Goal: Information Seeking & Learning: Learn about a topic

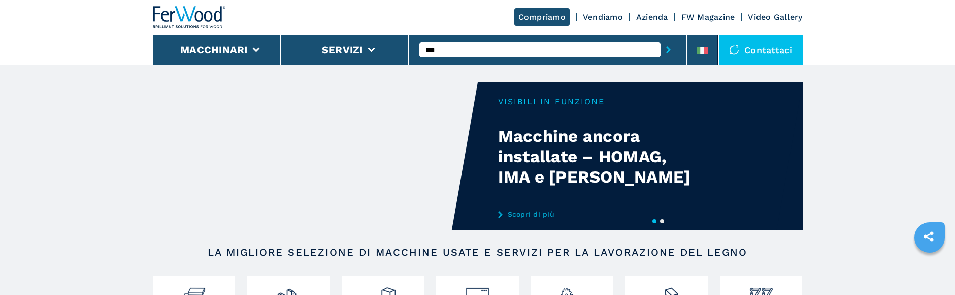
type input "***"
click at [661, 38] on button "submit-button" at bounding box center [669, 49] width 16 height 23
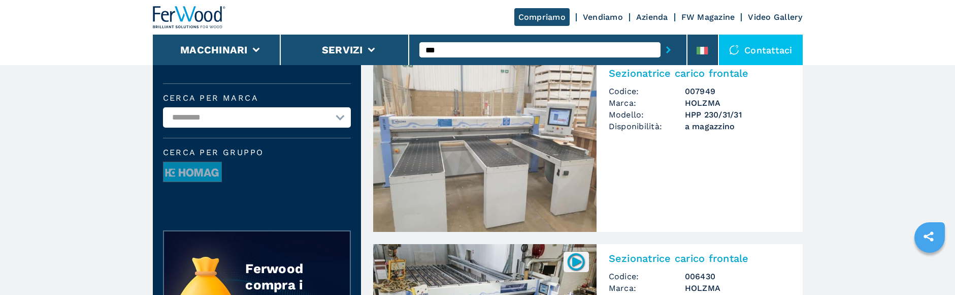
scroll to position [48, 0]
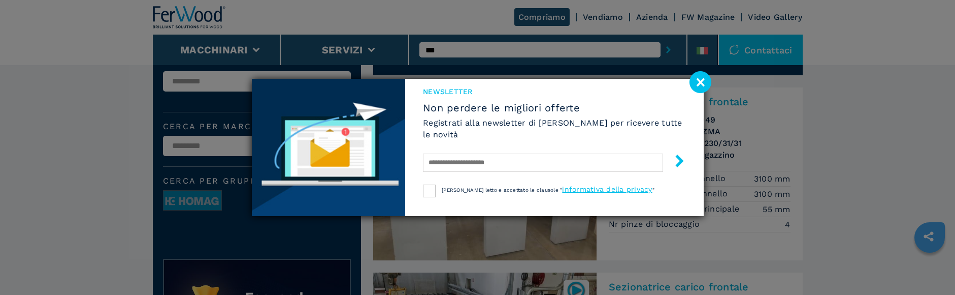
click at [705, 86] on image at bounding box center [701, 82] width 22 height 22
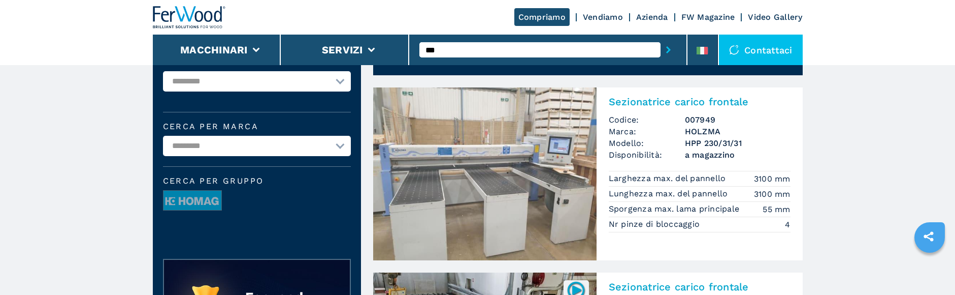
click at [548, 47] on input "***" at bounding box center [539, 49] width 241 height 15
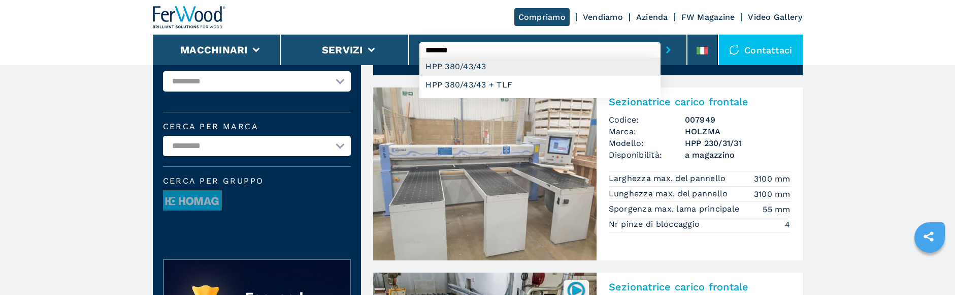
click at [478, 67] on div "HPP 380/43/43" at bounding box center [539, 66] width 241 height 18
type input "**********"
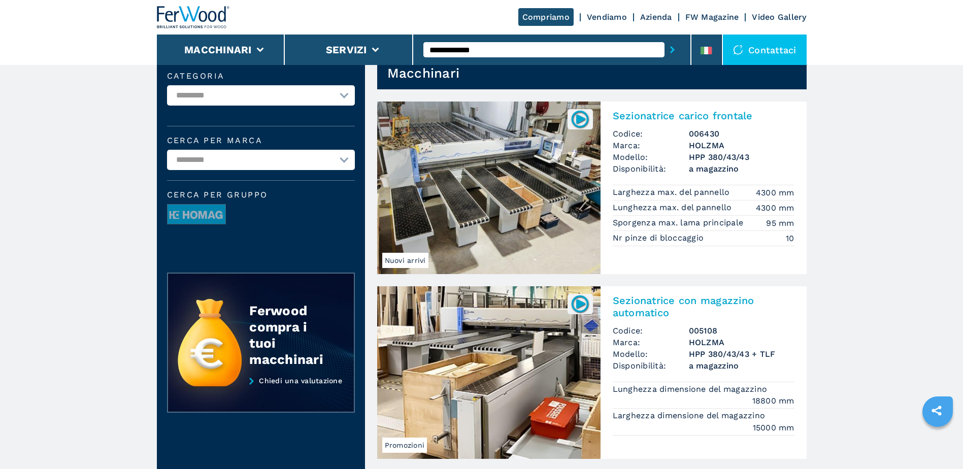
scroll to position [35, 0]
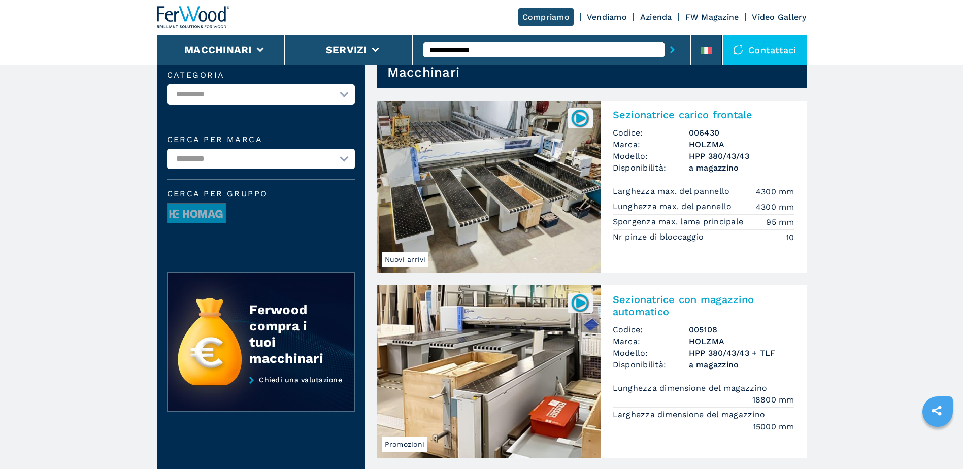
click at [665, 113] on h2 "Sezionatrice carico frontale" at bounding box center [704, 115] width 182 height 12
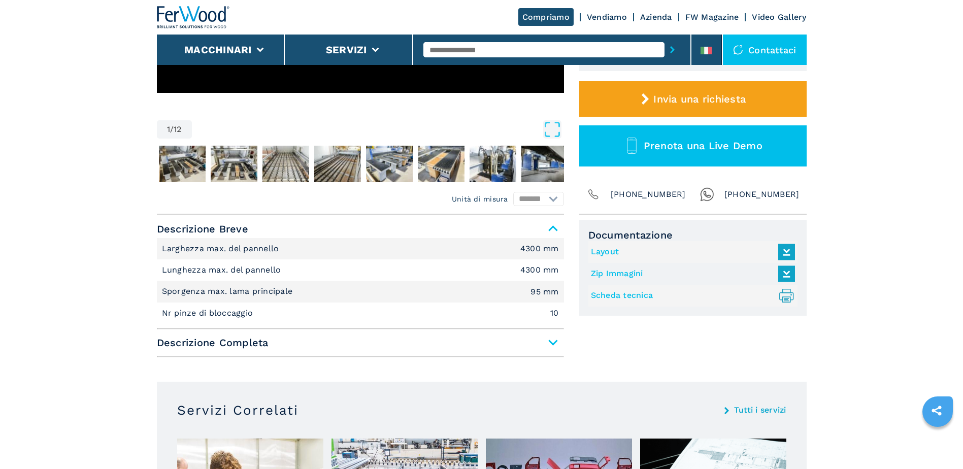
scroll to position [294, 0]
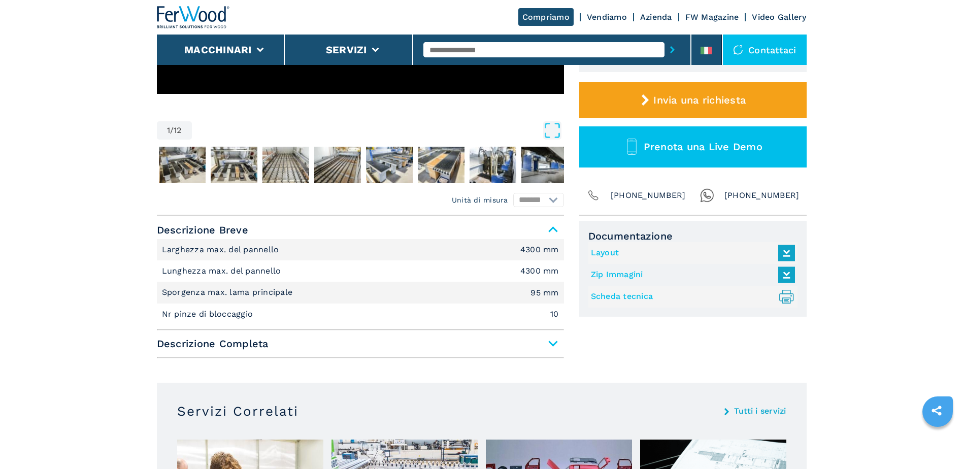
click at [449, 294] on span "Descrizione Completa" at bounding box center [360, 344] width 407 height 18
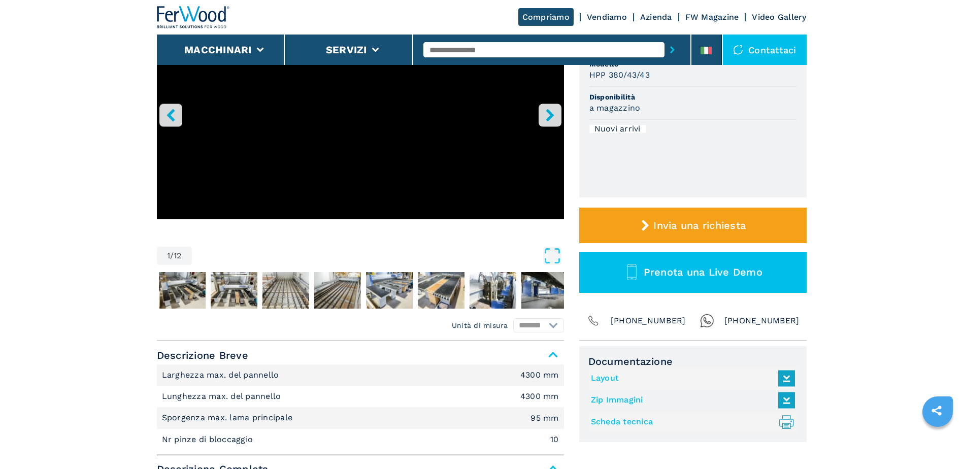
scroll to position [0, 0]
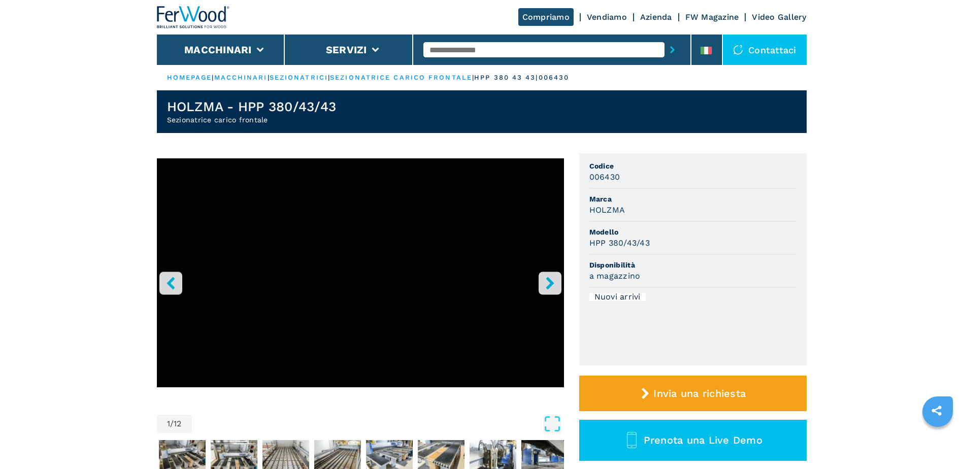
click at [419, 75] on link "sezionatrice carico frontale" at bounding box center [401, 78] width 142 height 8
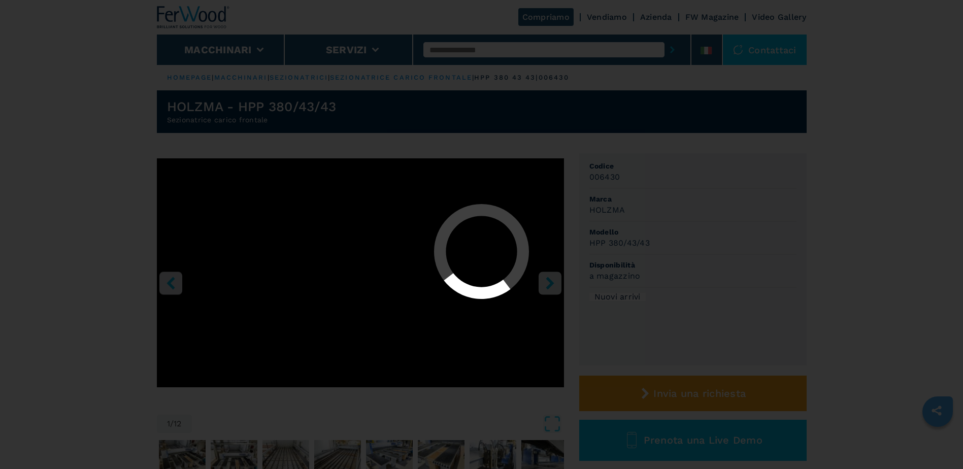
select select "**********"
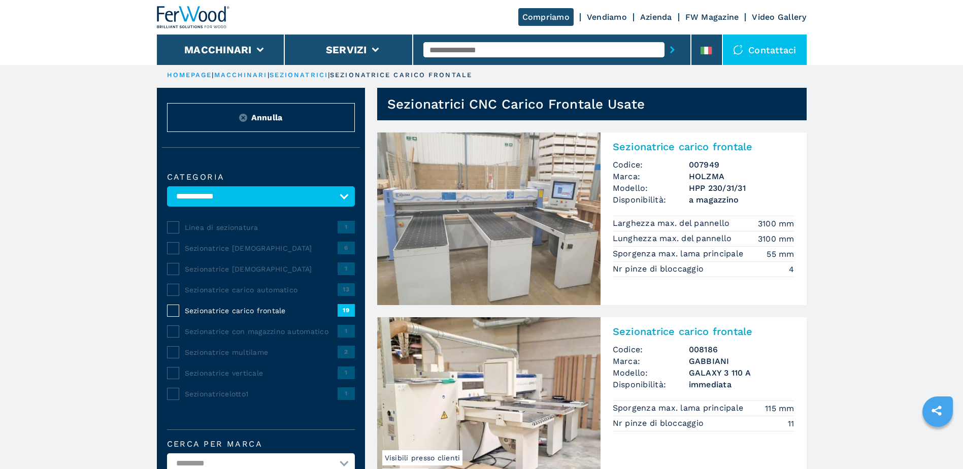
scroll to position [2, 0]
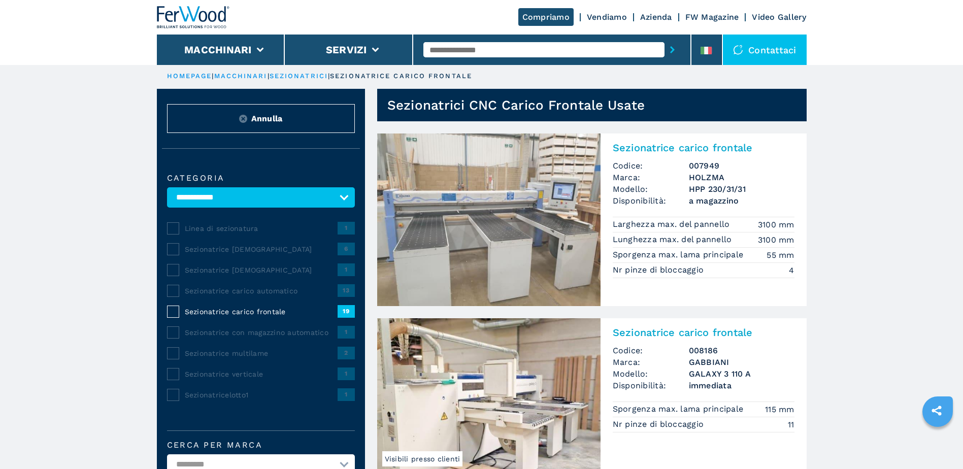
click at [508, 40] on div at bounding box center [552, 49] width 257 height 23
click at [508, 49] on input "text" at bounding box center [544, 49] width 241 height 15
click at [494, 43] on input "text" at bounding box center [544, 49] width 241 height 15
paste input "******"
type input "******"
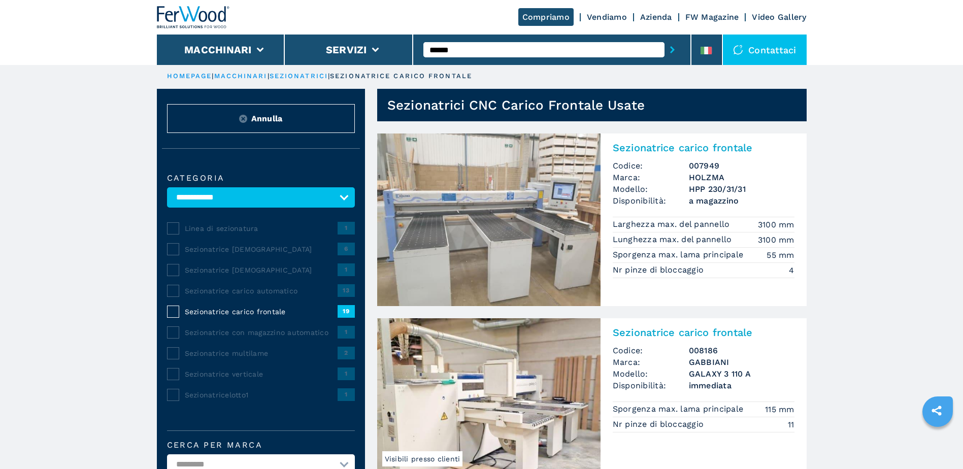
click at [665, 38] on button "submit-button" at bounding box center [673, 49] width 16 height 23
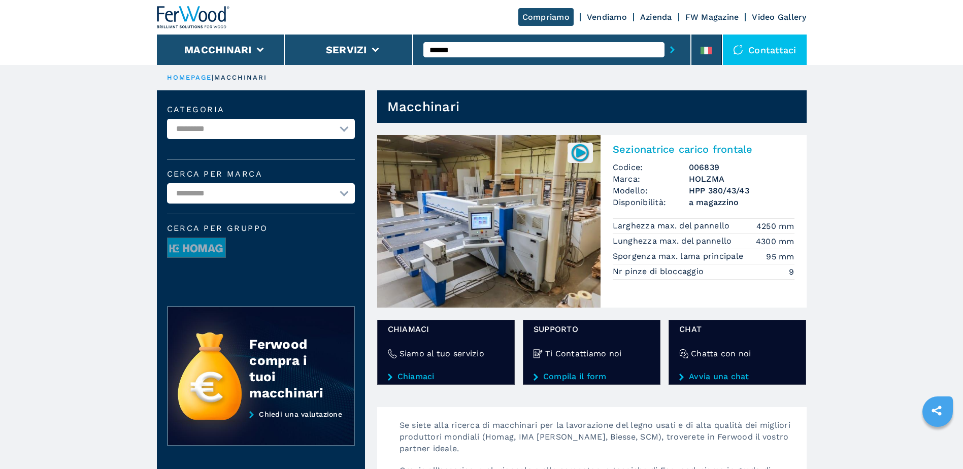
click at [658, 147] on h2 "Sezionatrice carico frontale" at bounding box center [704, 149] width 182 height 12
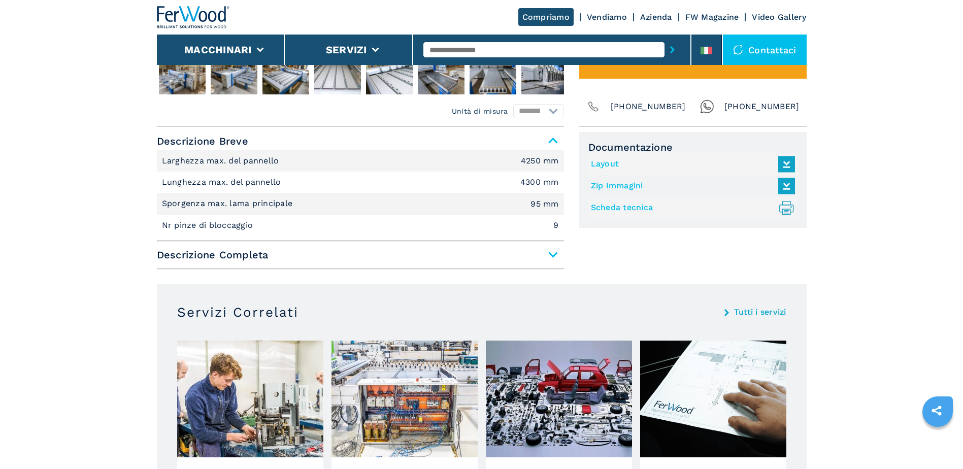
scroll to position [601, 0]
click at [528, 256] on span "Descrizione Completa" at bounding box center [360, 254] width 407 height 18
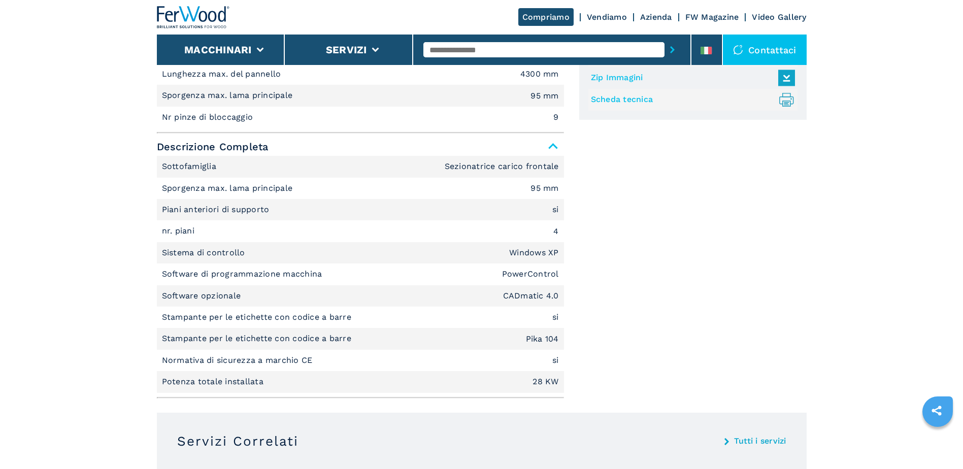
scroll to position [708, 0]
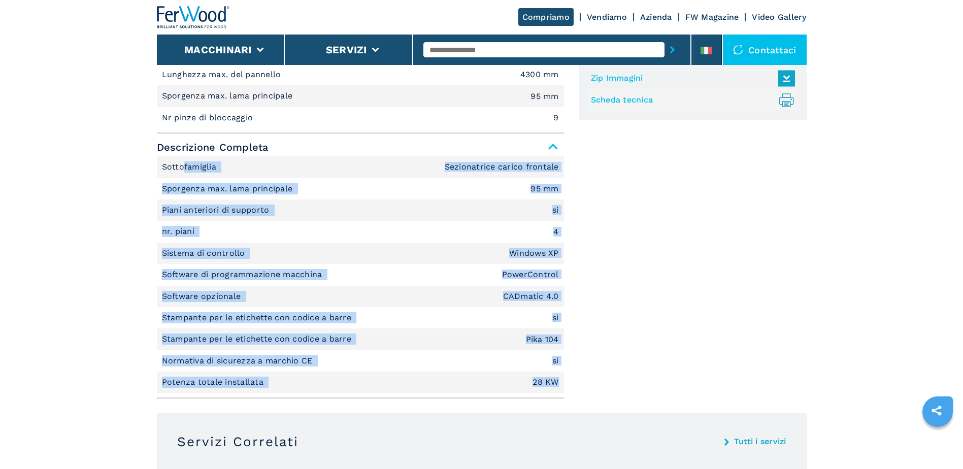
drag, startPoint x: 185, startPoint y: 166, endPoint x: 562, endPoint y: 377, distance: 432.0
click at [562, 294] on ul "Sottofamiglia Sezionatrice carico frontale Sporgenza max. lama principale 95 mm…" at bounding box center [360, 274] width 407 height 237
click at [562, 294] on li "Potenza totale installata 28 KW" at bounding box center [360, 382] width 407 height 21
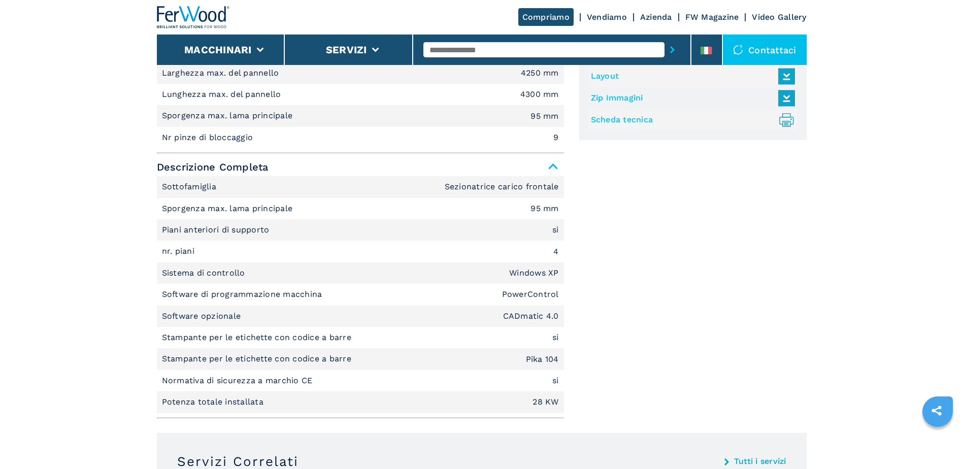
scroll to position [688, 0]
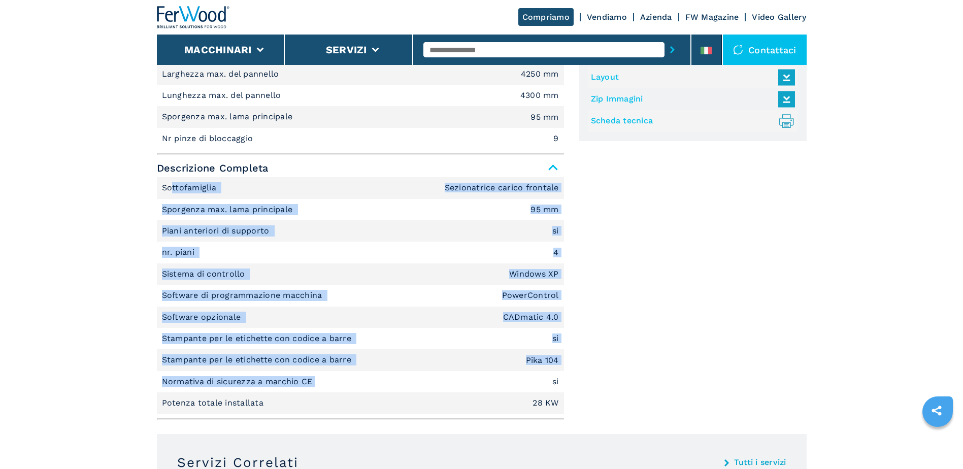
drag, startPoint x: 173, startPoint y: 188, endPoint x: 365, endPoint y: 384, distance: 274.7
click at [365, 294] on ul "Sottofamiglia Sezionatrice carico frontale Sporgenza max. lama principale 95 mm…" at bounding box center [360, 295] width 407 height 237
click at [365, 294] on li "Normativa di sicurezza a marchio CE si" at bounding box center [360, 381] width 407 height 21
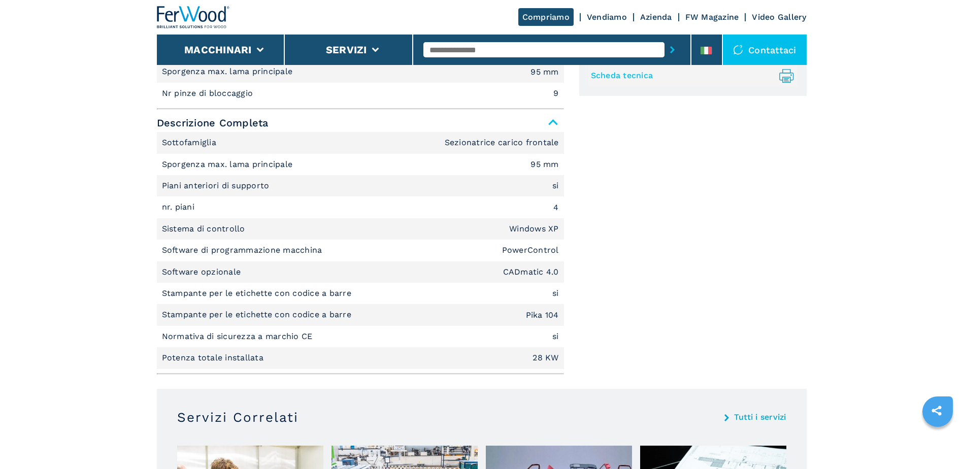
scroll to position [731, 0]
click at [174, 228] on p "Sistema di controllo" at bounding box center [205, 230] width 86 height 11
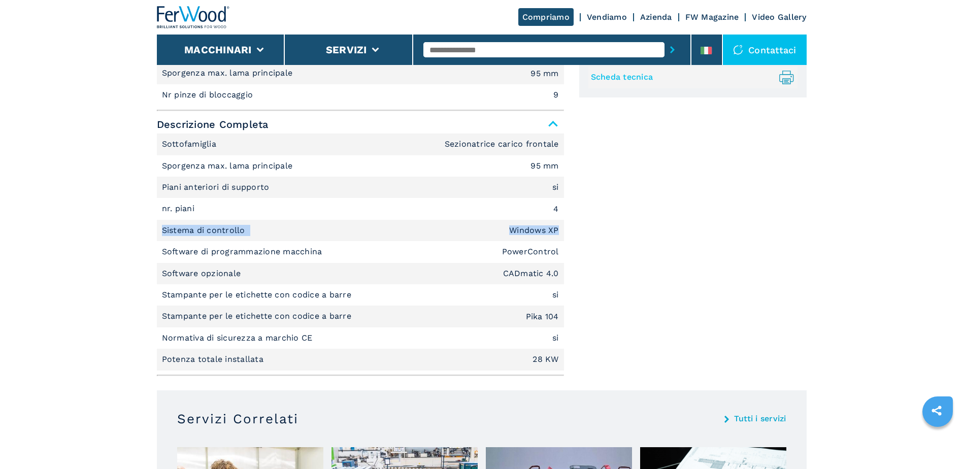
drag, startPoint x: 174, startPoint y: 228, endPoint x: 555, endPoint y: 232, distance: 380.4
click at [555, 232] on li "Sistema di controllo Windows XP" at bounding box center [360, 230] width 407 height 21
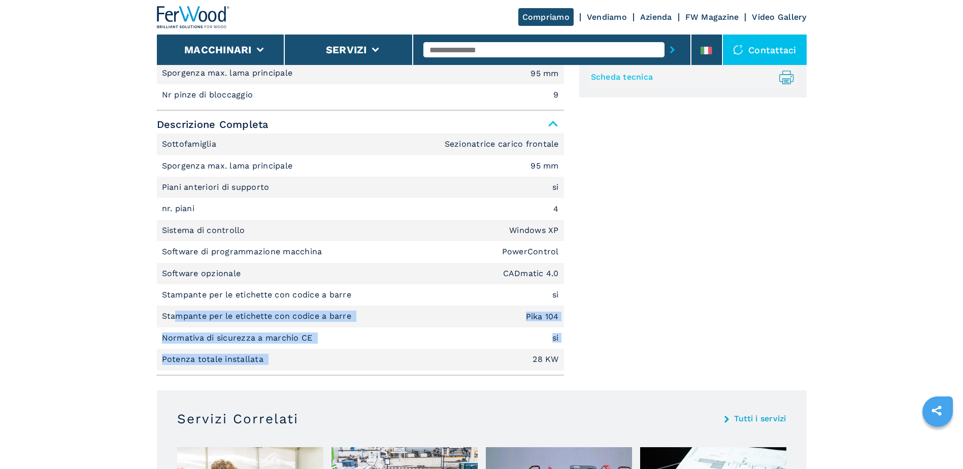
drag, startPoint x: 179, startPoint y: 326, endPoint x: 521, endPoint y: 365, distance: 344.0
click at [521, 294] on ul "Sottofamiglia Sezionatrice carico frontale Sporgenza max. lama principale 95 mm…" at bounding box center [360, 252] width 407 height 237
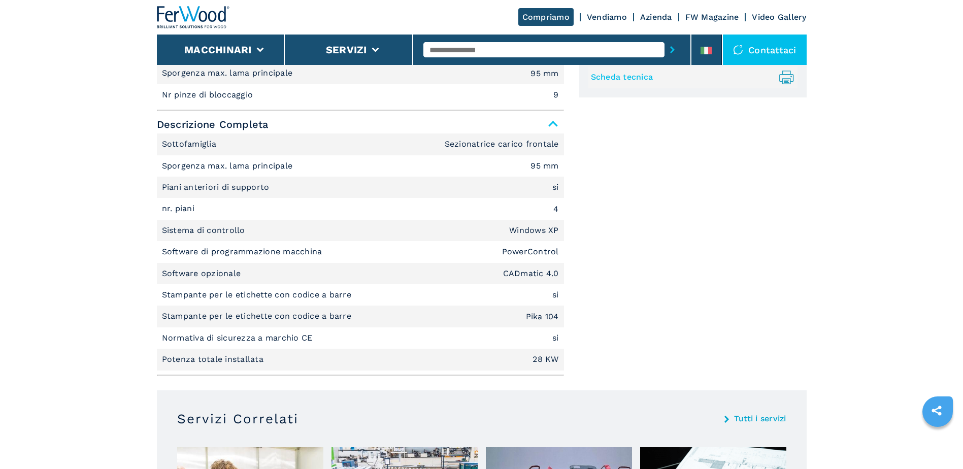
click at [183, 215] on li "nr. piani 4" at bounding box center [360, 208] width 407 height 21
click at [170, 183] on p "Piani anteriori di supporto" at bounding box center [217, 187] width 110 height 11
drag, startPoint x: 170, startPoint y: 183, endPoint x: 308, endPoint y: 182, distance: 138.6
click at [308, 182] on li "Piani anteriori di supporto si" at bounding box center [360, 187] width 407 height 21
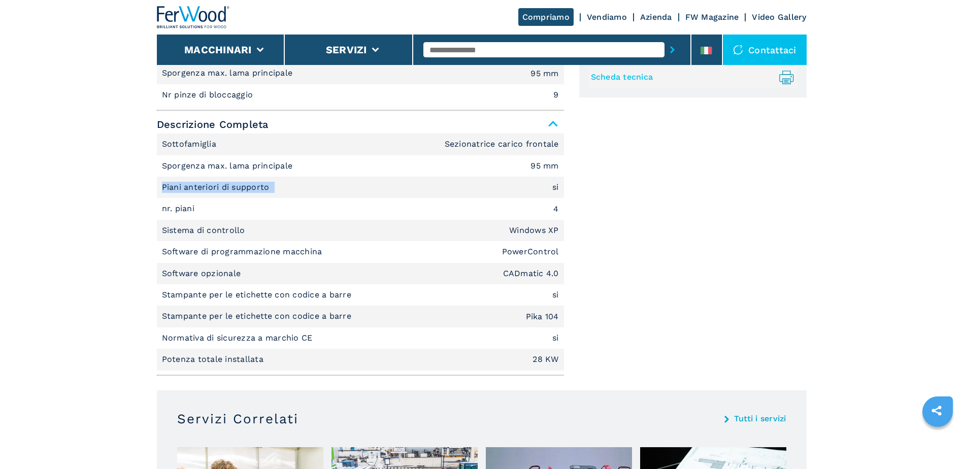
click at [308, 182] on li "Piani anteriori di supporto si" at bounding box center [360, 187] width 407 height 21
click at [177, 186] on p "Piani anteriori di supporto" at bounding box center [217, 187] width 110 height 11
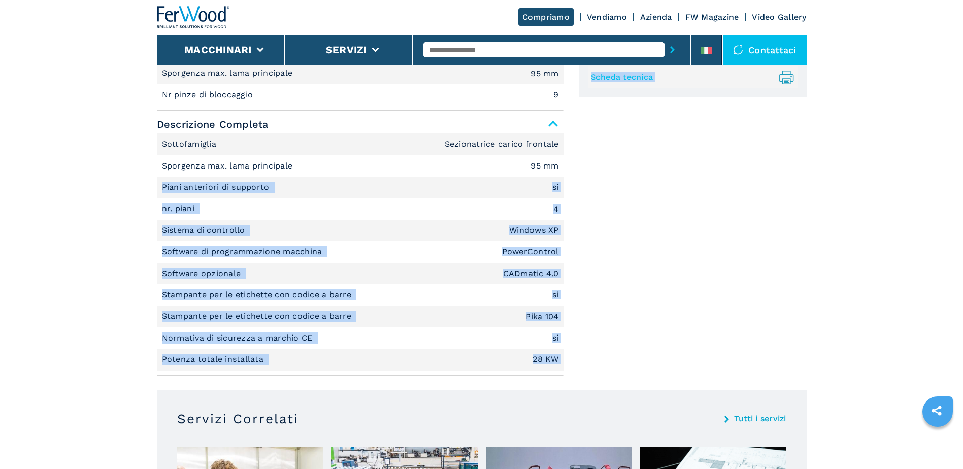
drag, startPoint x: 177, startPoint y: 186, endPoint x: 588, endPoint y: 181, distance: 410.4
click at [588, 181] on div "Unità di misura ******* ********* Descrizione Breve Larghezza max. del pannello…" at bounding box center [482, 188] width 650 height 384
